Goal: Task Accomplishment & Management: Complete application form

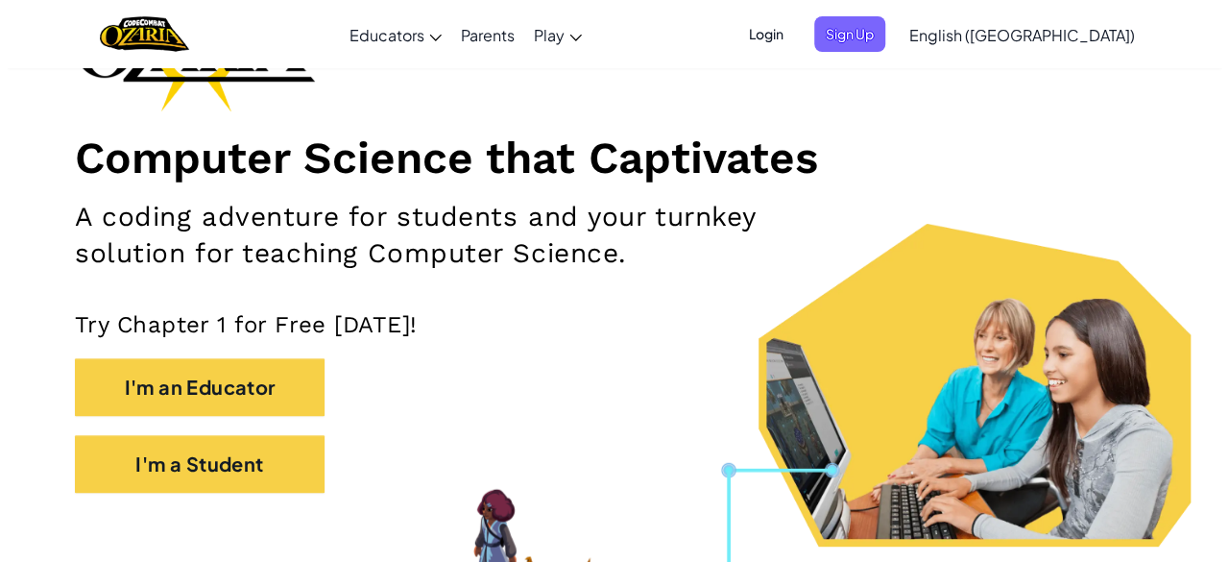
scroll to position [209, 0]
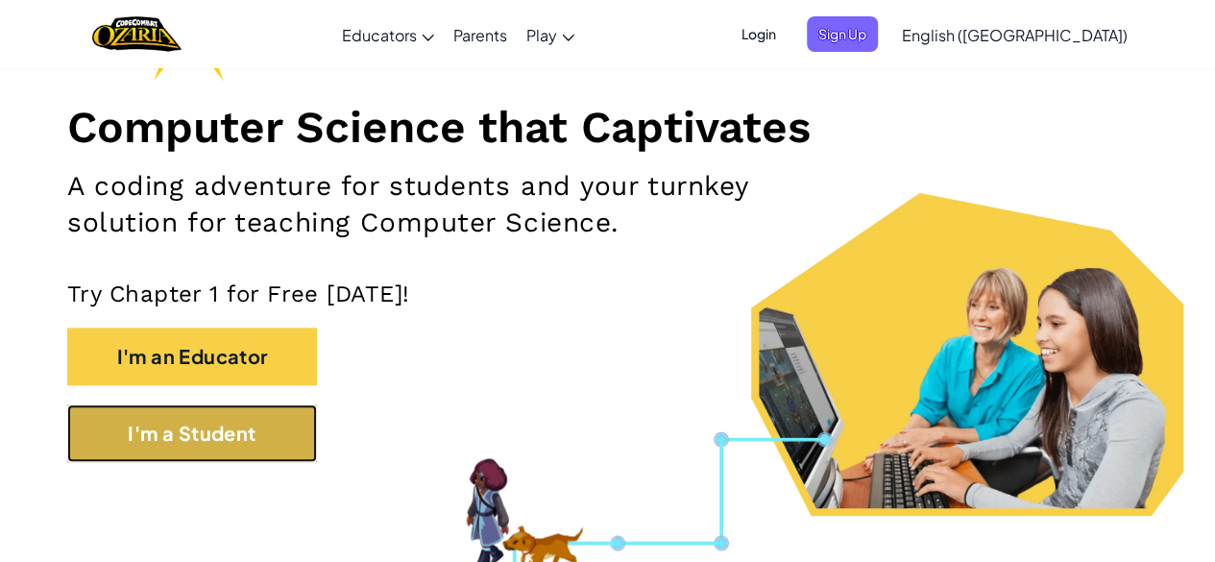
click at [265, 427] on button "I'm a Student" at bounding box center [192, 433] width 250 height 58
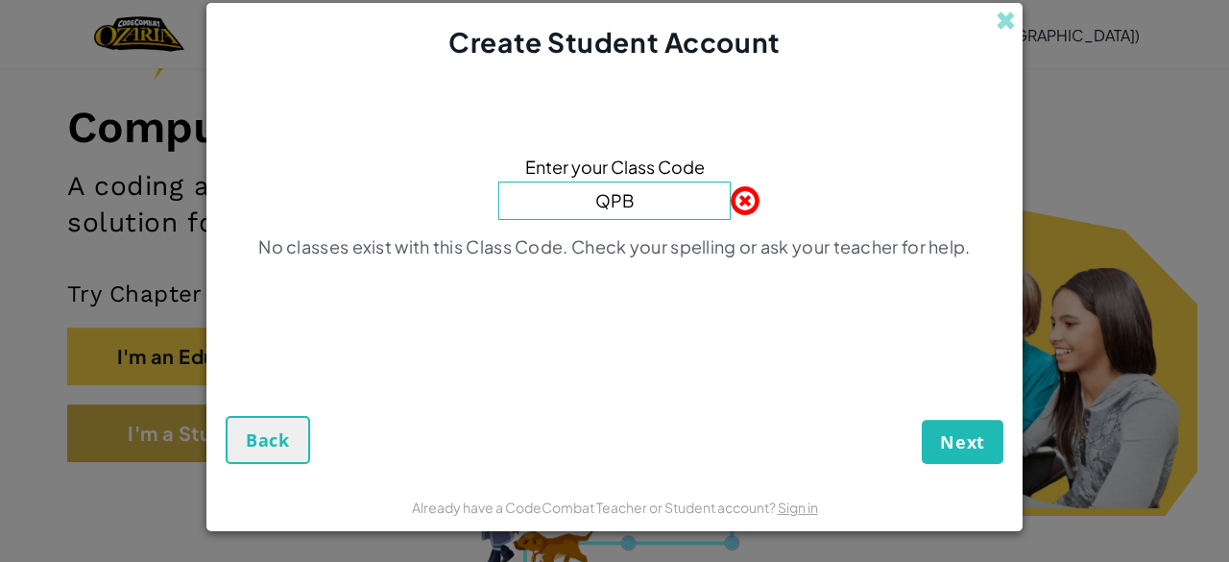
type input "QPBS"
click at [265, 428] on span "Back" at bounding box center [268, 439] width 44 height 23
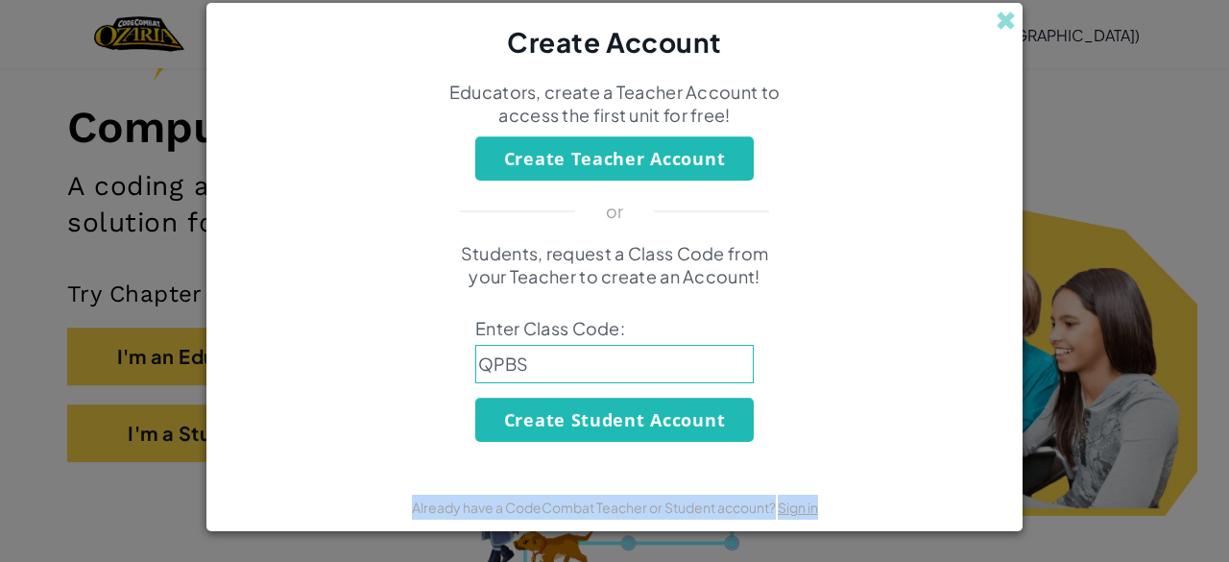
click at [265, 427] on div "Students, request a Class Code from your Teacher to create an Account! Enter Cl…" at bounding box center [615, 342] width 778 height 200
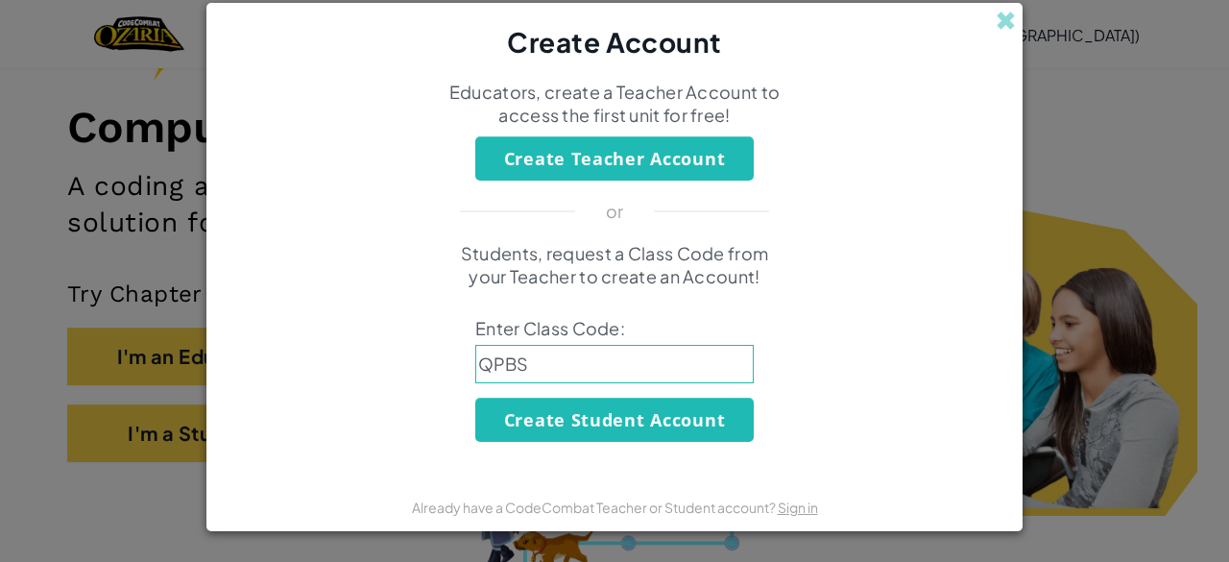
click at [605, 356] on input "QPBS" at bounding box center [614, 364] width 278 height 38
type input "QPBSYF"
click at [1004, 15] on span at bounding box center [1006, 21] width 20 height 20
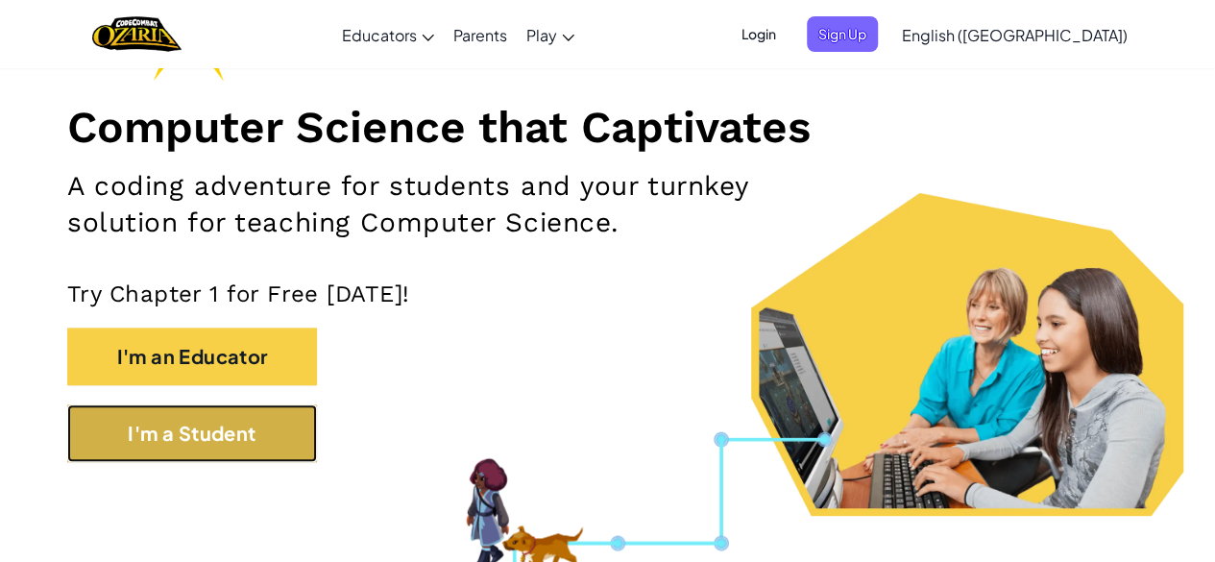
click at [246, 433] on button "I'm a Student" at bounding box center [192, 433] width 250 height 58
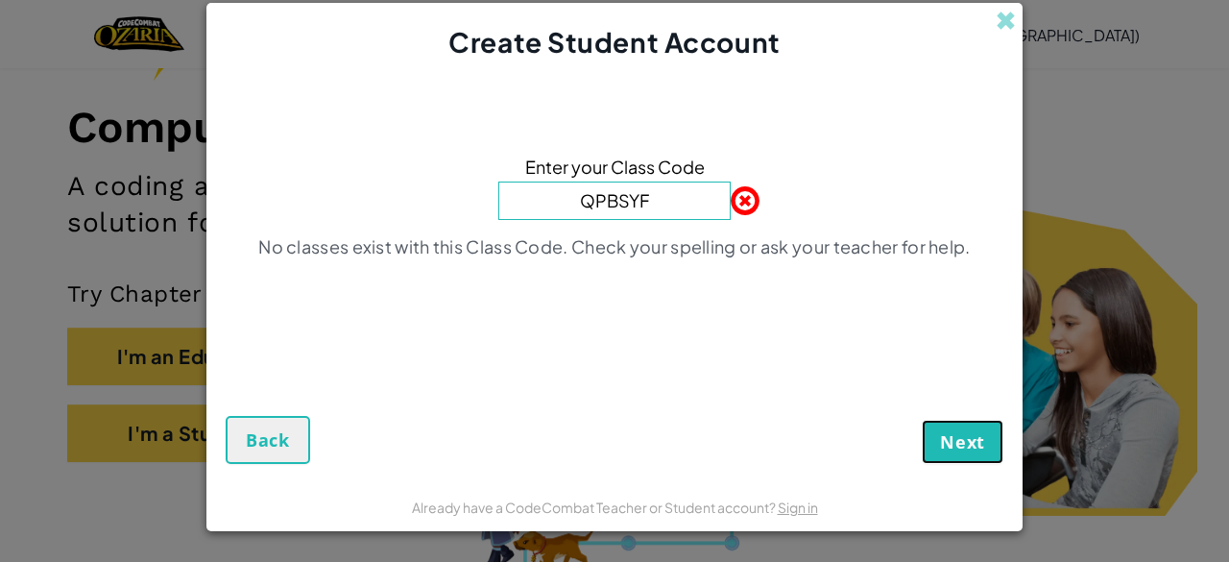
click at [940, 445] on span "Next" at bounding box center [962, 441] width 45 height 23
click at [946, 426] on button "Next" at bounding box center [963, 442] width 82 height 44
click at [731, 197] on span at bounding box center [731, 200] width 0 height 38
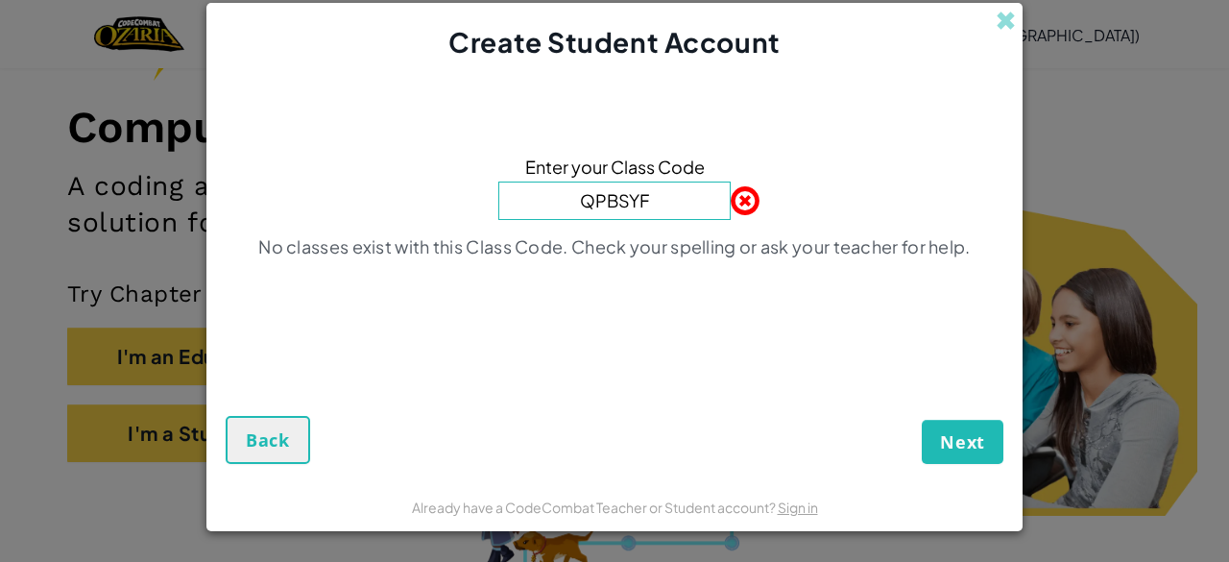
drag, startPoint x: 649, startPoint y: 190, endPoint x: 474, endPoint y: 198, distance: 174.9
click at [474, 198] on div "Enter your Class Code QPBSYF No classes exist with this Class Code. Check your …" at bounding box center [615, 212] width 778 height 263
click at [643, 200] on input "SOFTcOINSsPELL" at bounding box center [614, 200] width 232 height 38
click at [648, 203] on input "SOFTcOINSsPELL" at bounding box center [614, 200] width 232 height 38
click at [579, 199] on input "SOFTcOINSsPELL" at bounding box center [614, 200] width 232 height 38
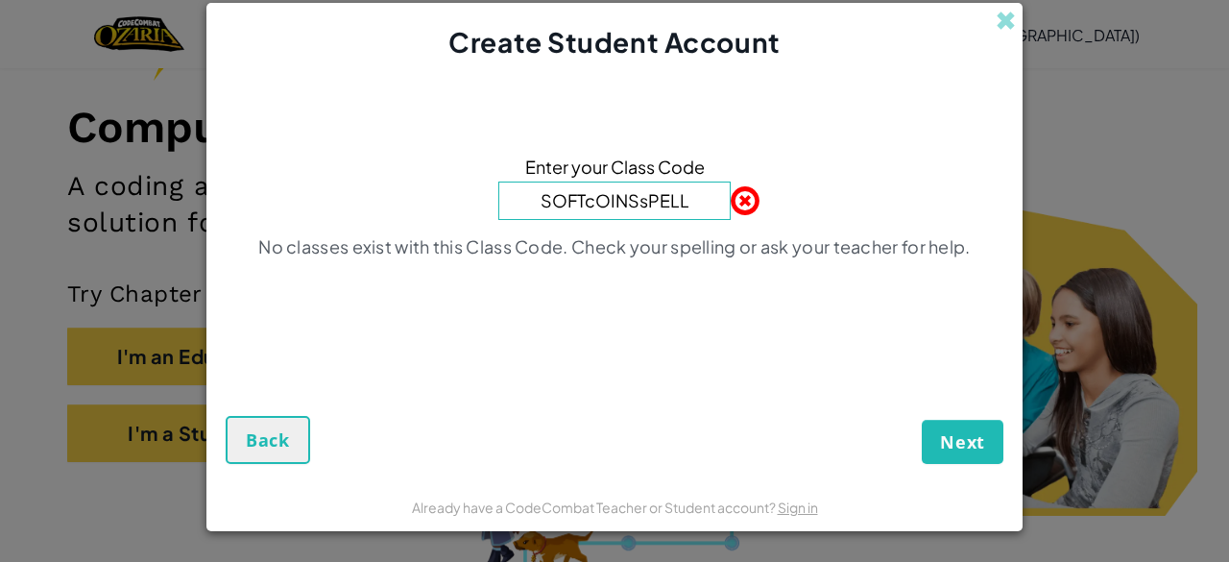
drag, startPoint x: 584, startPoint y: 199, endPoint x: 538, endPoint y: 207, distance: 46.9
click at [538, 207] on input "SOFTcOINSsPELL" at bounding box center [614, 200] width 232 height 38
click at [731, 197] on span at bounding box center [731, 200] width 0 height 38
drag, startPoint x: 663, startPoint y: 188, endPoint x: 474, endPoint y: 173, distance: 189.8
click at [474, 173] on div "Enter your Class Code cOINSsPELL No classes exist with this Class Code. Check y…" at bounding box center [615, 212] width 778 height 263
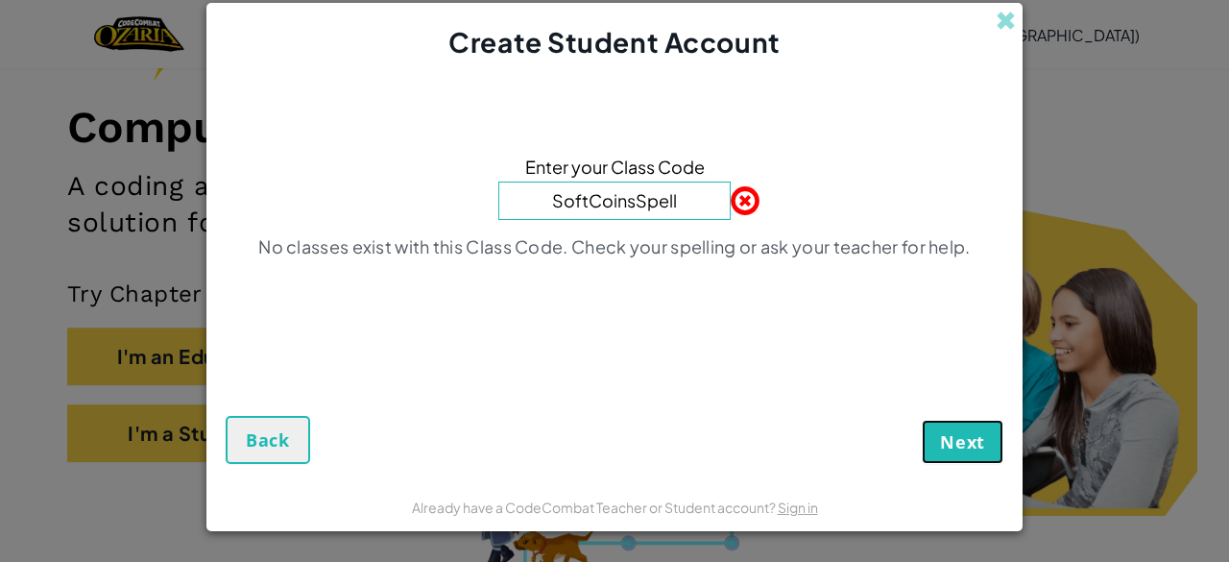
click at [997, 435] on button "Next" at bounding box center [963, 442] width 82 height 44
click at [996, 435] on button "Next" at bounding box center [963, 442] width 82 height 44
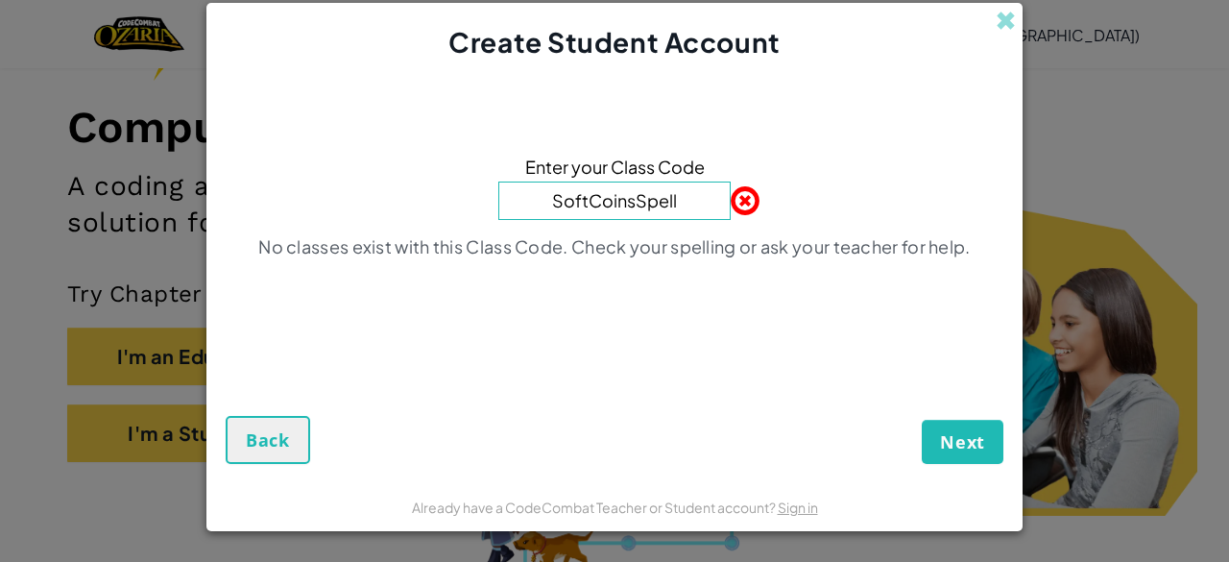
click at [635, 205] on input "SoftCoinsSpell" at bounding box center [614, 200] width 232 height 38
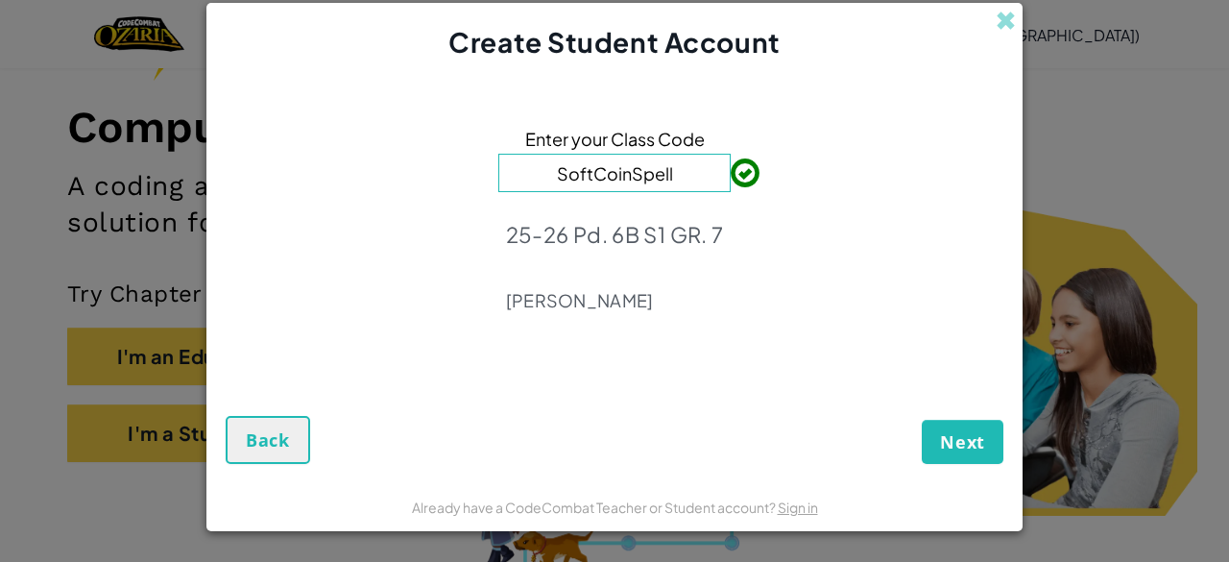
type input "SoftCoinSpell"
click at [984, 460] on button "Next" at bounding box center [963, 442] width 82 height 44
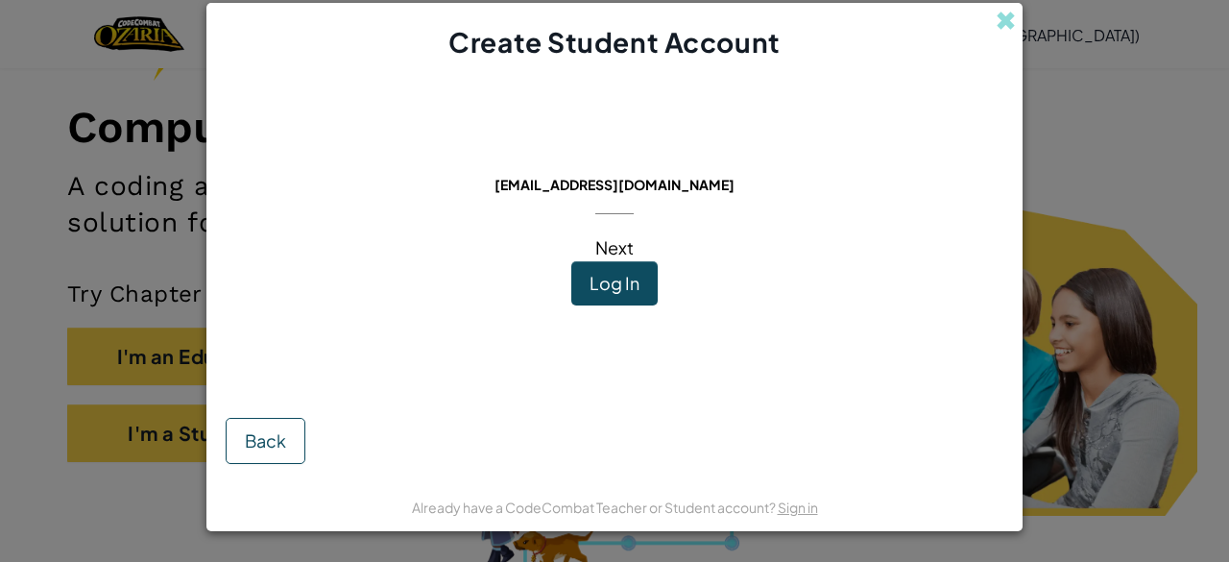
click at [620, 247] on span "Next" at bounding box center [614, 247] width 38 height 22
click at [616, 236] on span "Next" at bounding box center [614, 247] width 38 height 22
click at [630, 281] on span "Log In" at bounding box center [615, 283] width 50 height 22
